Goal: Task Accomplishment & Management: Manage account settings

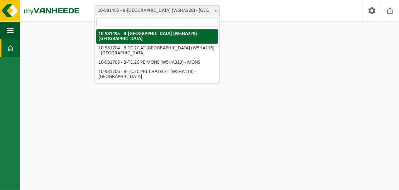
click at [215, 10] on b at bounding box center [216, 11] width 3 height 2
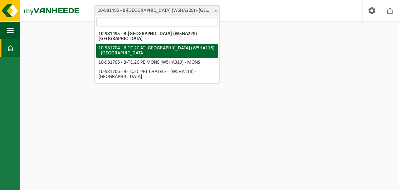
select select "162140"
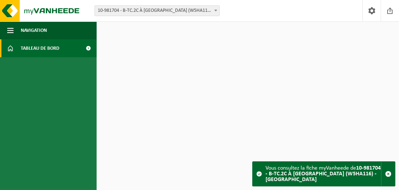
click at [88, 48] on span at bounding box center [89, 48] width 16 height 18
